Goal: Complete application form

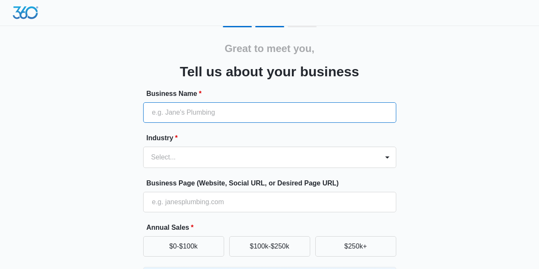
click at [315, 111] on input "Business Name *" at bounding box center [269, 112] width 253 height 20
type input "Lakewoodadu"
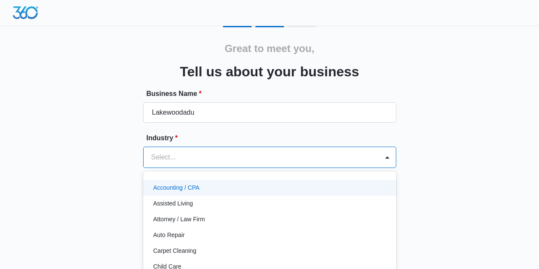
scroll to position [36, 0]
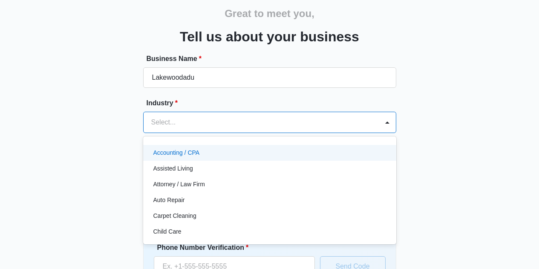
click at [182, 133] on div "49 results available. Use Up and Down to choose options, press Enter to select …" at bounding box center [269, 122] width 253 height 21
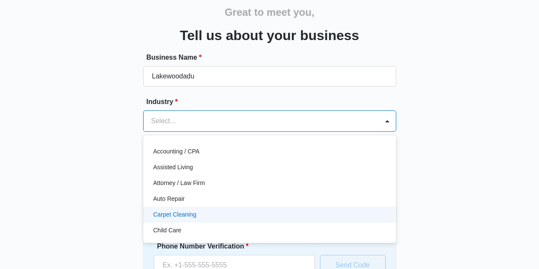
click at [213, 215] on div "Carpet Cleaning" at bounding box center [268, 214] width 231 height 9
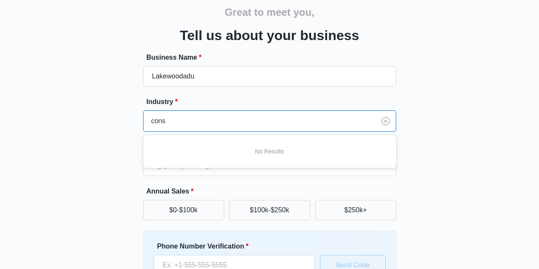
scroll to position [0, 0]
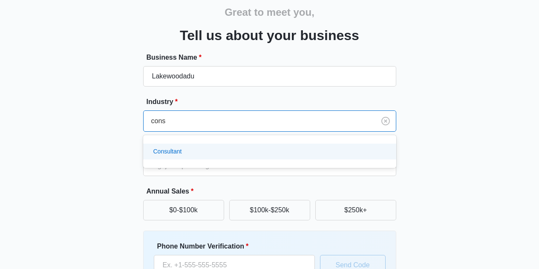
type input "con"
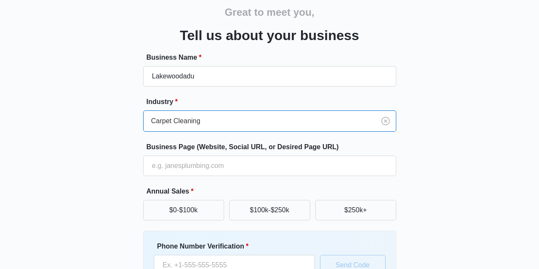
drag, startPoint x: 178, startPoint y: 121, endPoint x: 120, endPoint y: 121, distance: 57.5
click at [120, 121] on div "Great to meet you, Tell us about your business Business Name * Lakewoodadu Indu…" at bounding box center [269, 163] width 511 height 346
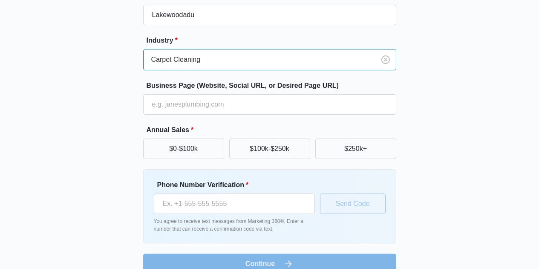
scroll to position [113, 0]
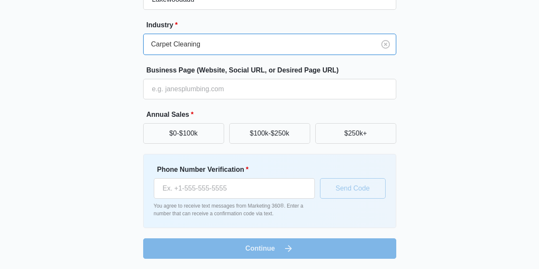
type input "`"
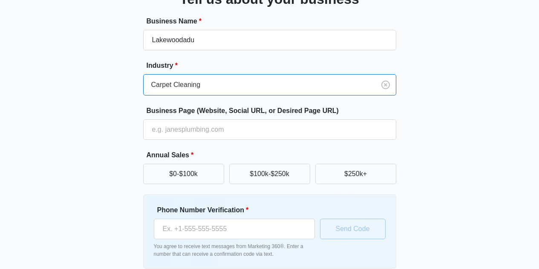
scroll to position [0, 0]
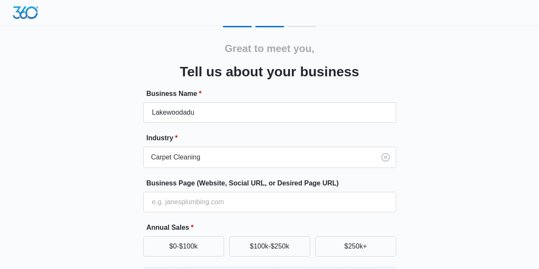
click at [28, 14] on img at bounding box center [26, 12] width 26 height 13
